Goal: Information Seeking & Learning: Learn about a topic

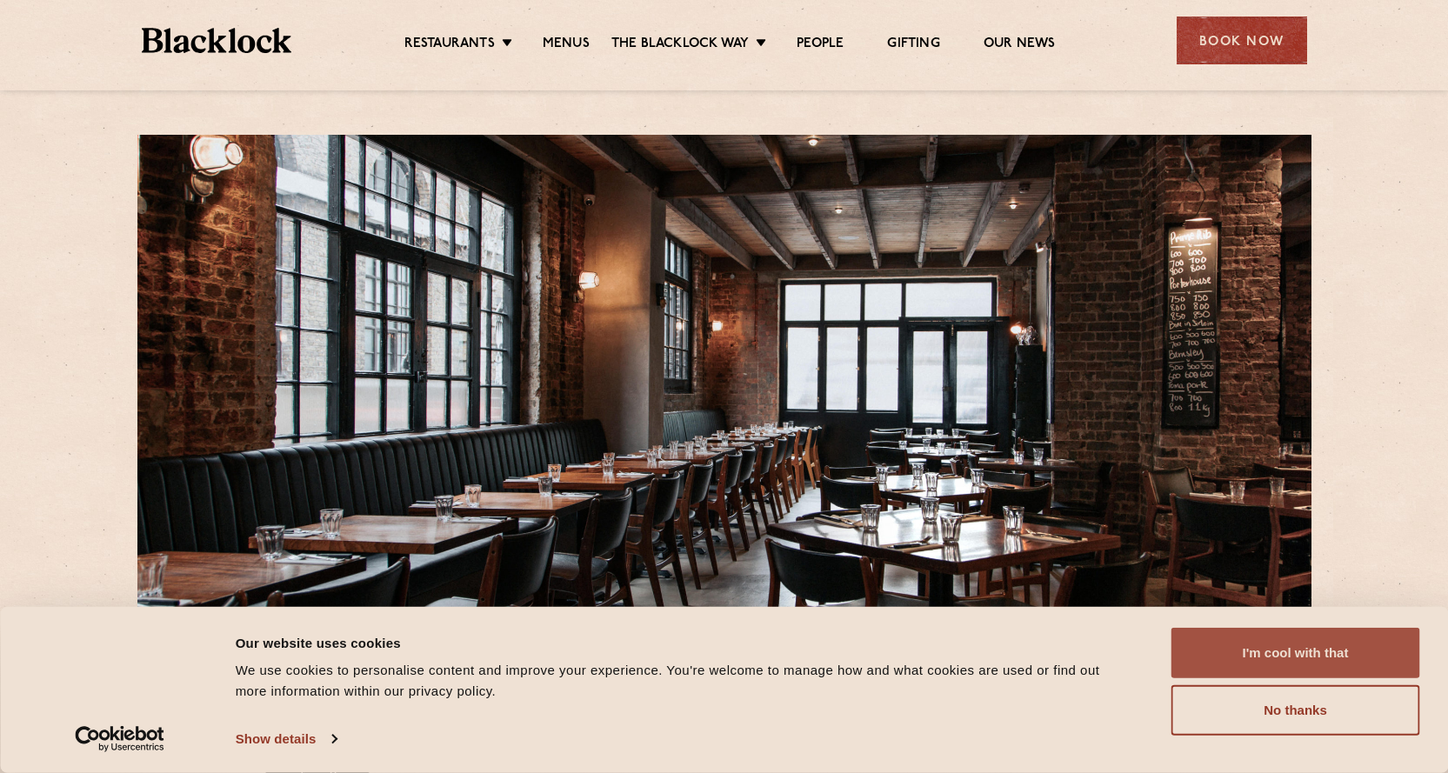
click at [1251, 649] on button "I'm cool with that" at bounding box center [1295, 653] width 249 height 50
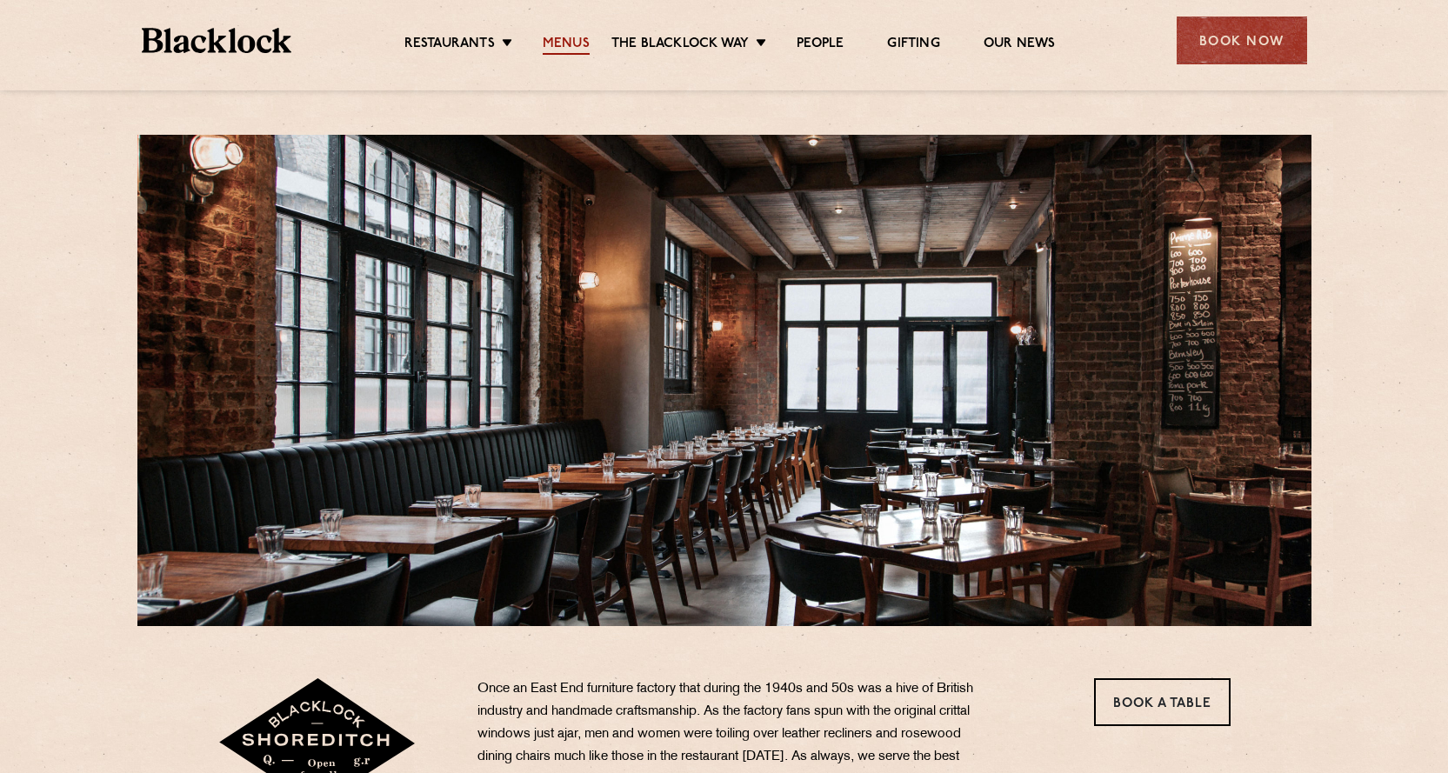
click at [567, 36] on link "Menus" at bounding box center [566, 45] width 47 height 19
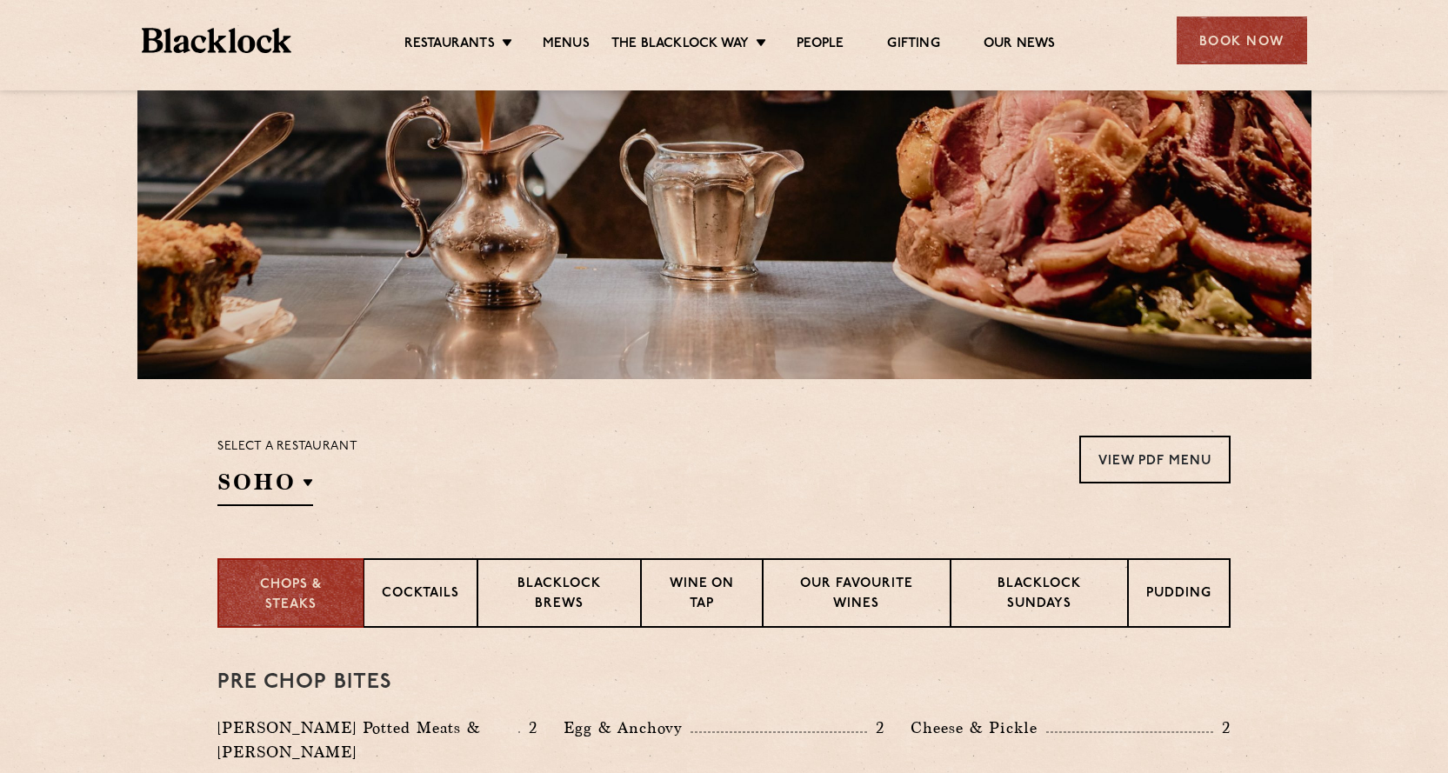
scroll to position [435, 0]
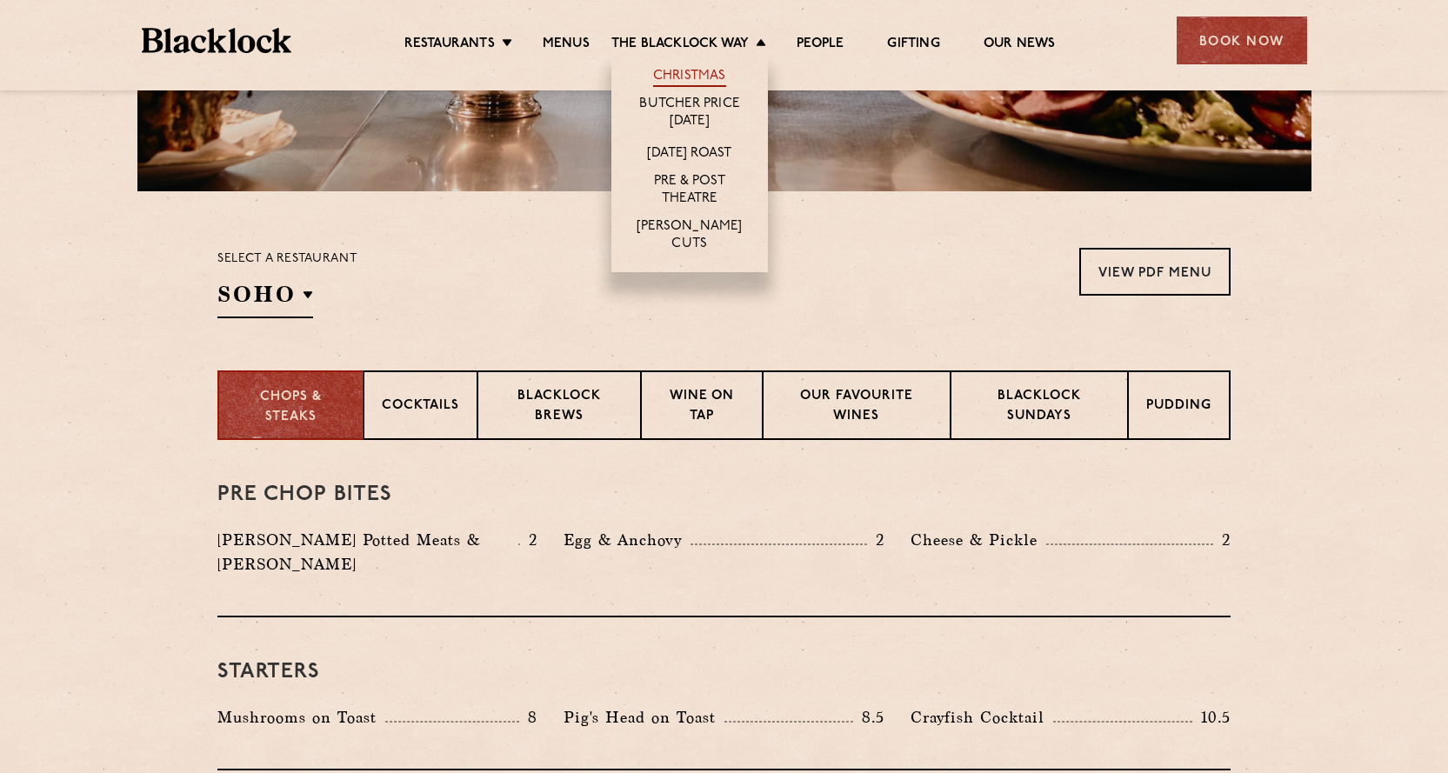
click at [715, 77] on link "Christmas" at bounding box center [689, 77] width 73 height 19
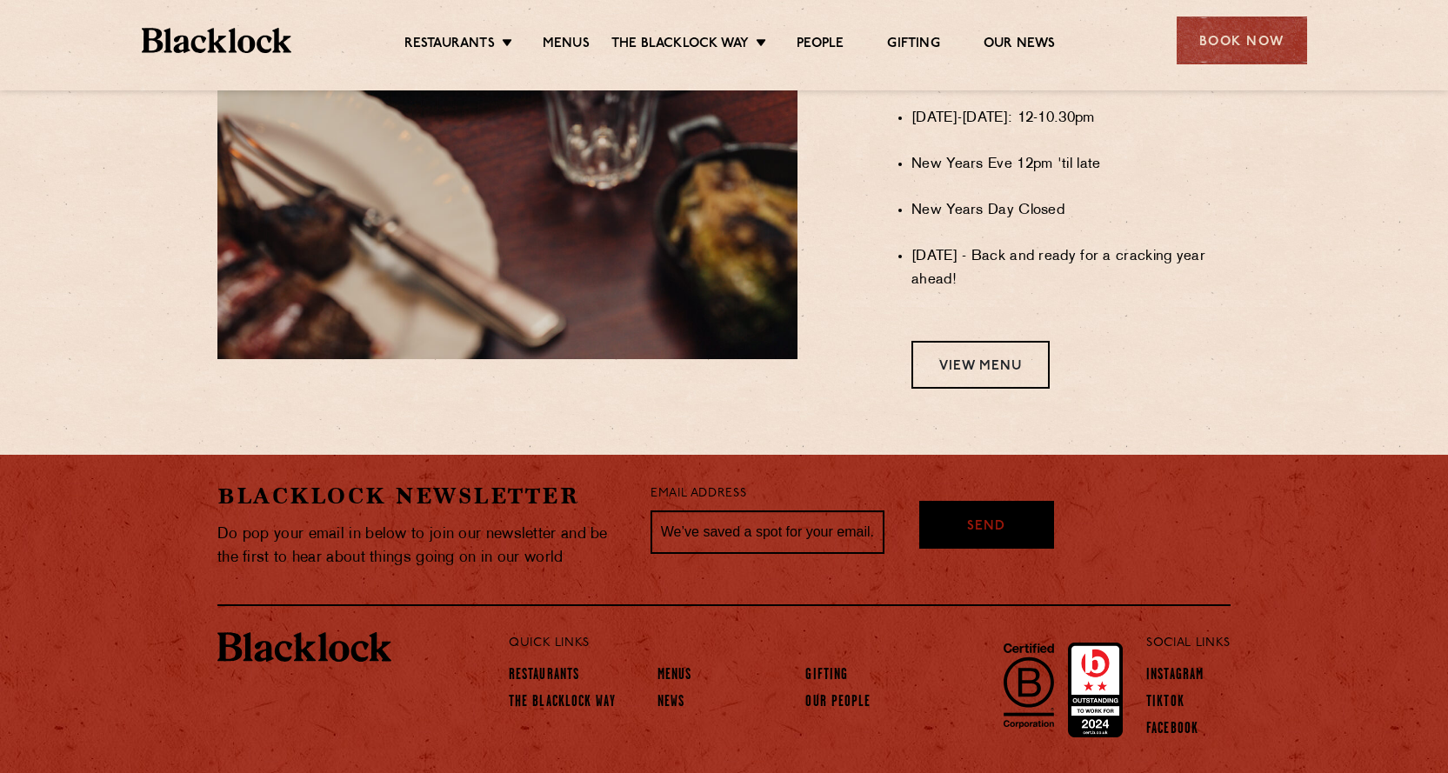
scroll to position [1478, 0]
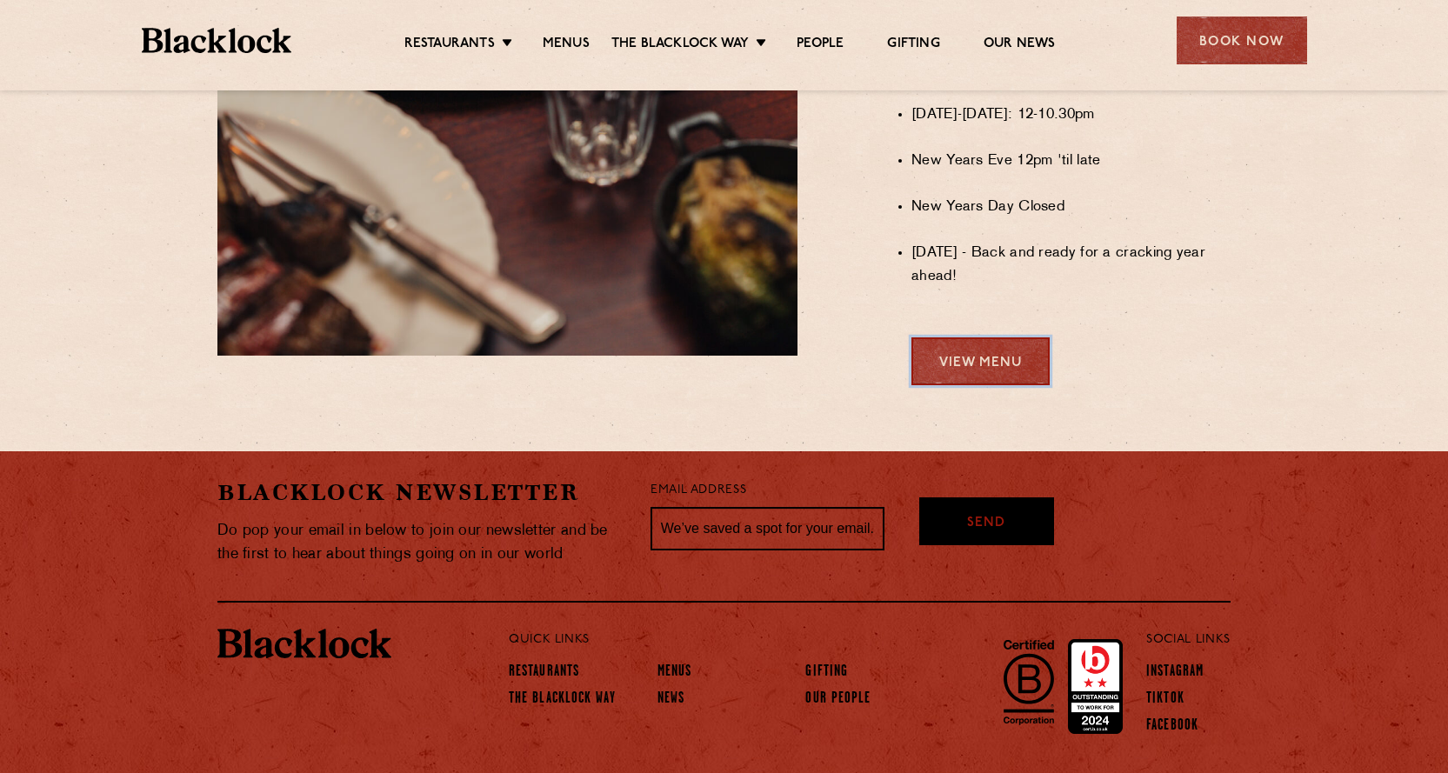
click at [989, 363] on link "View Menu" at bounding box center [980, 361] width 138 height 48
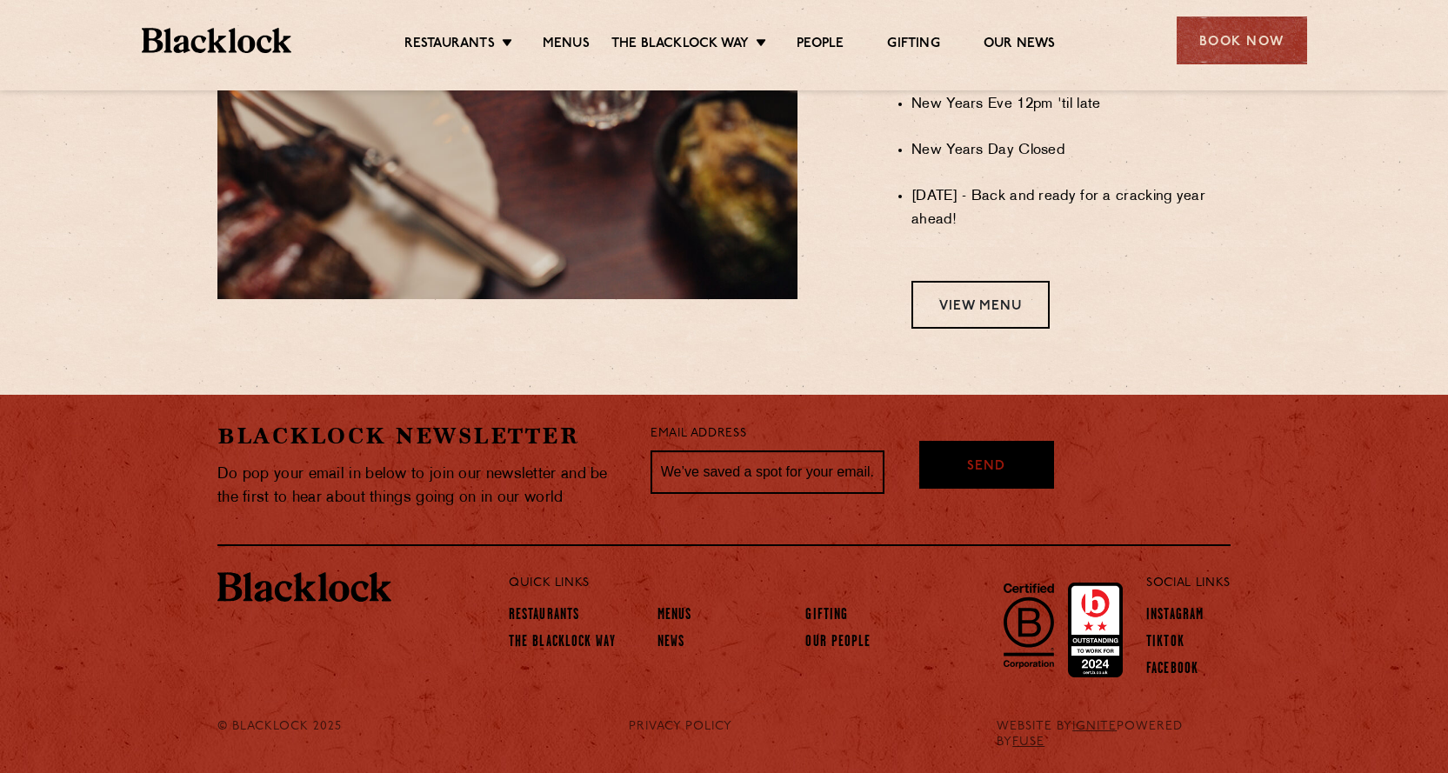
scroll to position [1537, 0]
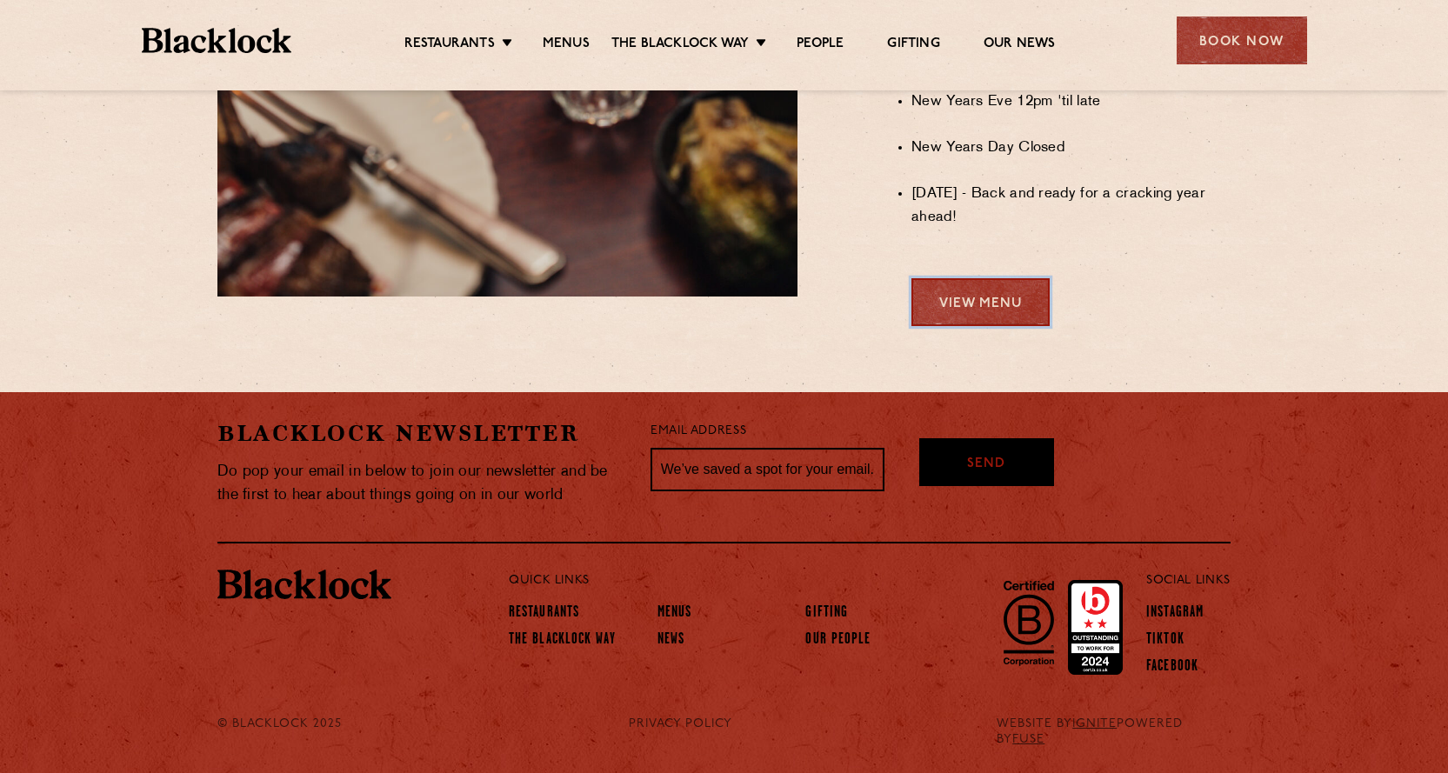
click at [1003, 326] on link "View Menu" at bounding box center [980, 302] width 138 height 48
